Goal: Information Seeking & Learning: Learn about a topic

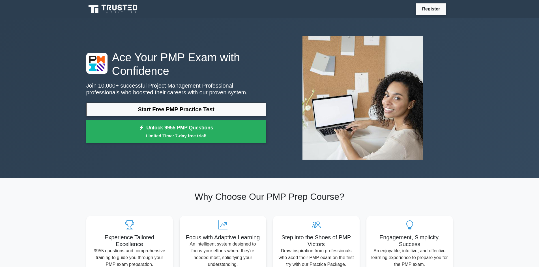
click at [173, 108] on link "Start Free PMP Practice Test" at bounding box center [176, 110] width 180 height 14
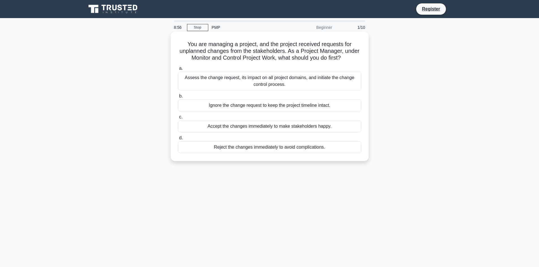
click at [240, 85] on div "Assess the change request, its impact on all project domains, and initiate the …" at bounding box center [269, 81] width 183 height 19
click at [178, 70] on input "a. Assess the change request, its impact on all project domains, and initiate t…" at bounding box center [178, 69] width 0 height 4
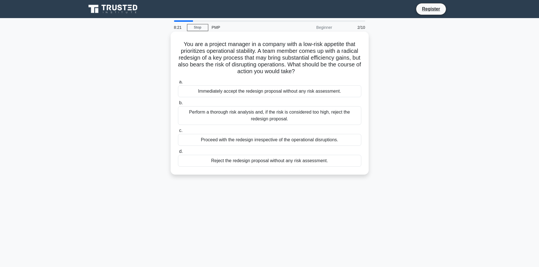
click at [237, 119] on div "Perform a thorough risk analysis and, if the risk is considered too high, rejec…" at bounding box center [269, 115] width 183 height 19
click at [178, 105] on input "b. Perform a thorough risk analysis and, if the risk is considered too high, re…" at bounding box center [178, 103] width 0 height 4
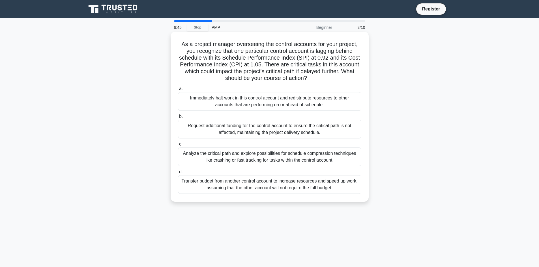
click at [259, 183] on div "Transfer budget from another control account to increase resources and speed up…" at bounding box center [269, 184] width 183 height 19
click at [178, 174] on input "d. Transfer budget from another control account to increase resources and speed…" at bounding box center [178, 172] width 0 height 4
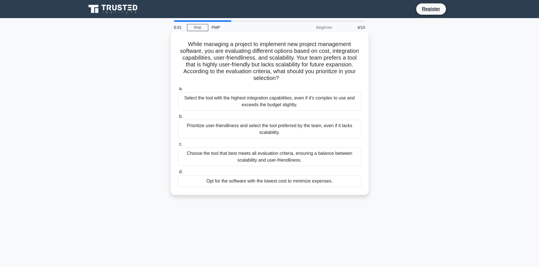
click at [286, 156] on div "Choose the tool that best meets all evaluation criteria, ensuring a balance bet…" at bounding box center [269, 157] width 183 height 19
click at [178, 146] on input "c. Choose the tool that best meets all evaluation criteria, ensuring a balance …" at bounding box center [178, 145] width 0 height 4
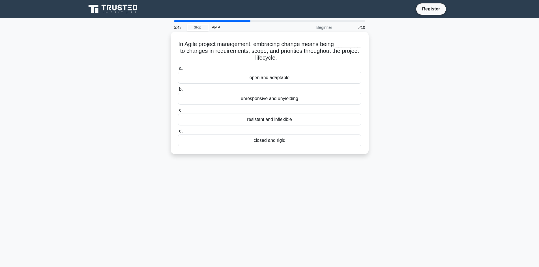
click at [274, 78] on div "open and adaptable" at bounding box center [269, 78] width 183 height 12
click at [178, 70] on input "a. open and adaptable" at bounding box center [178, 69] width 0 height 4
